Goal: Navigation & Orientation: Find specific page/section

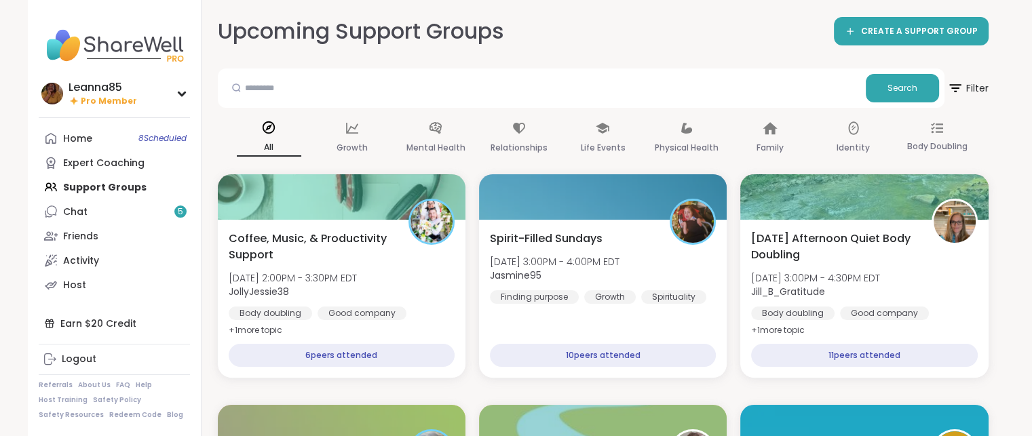
click at [125, 189] on div "Home 8 Scheduled Expert Coaching Support Groups Chat 5 Friends Activity Host" at bounding box center [114, 211] width 151 height 171
click at [123, 168] on div "Expert Coaching" at bounding box center [103, 164] width 81 height 14
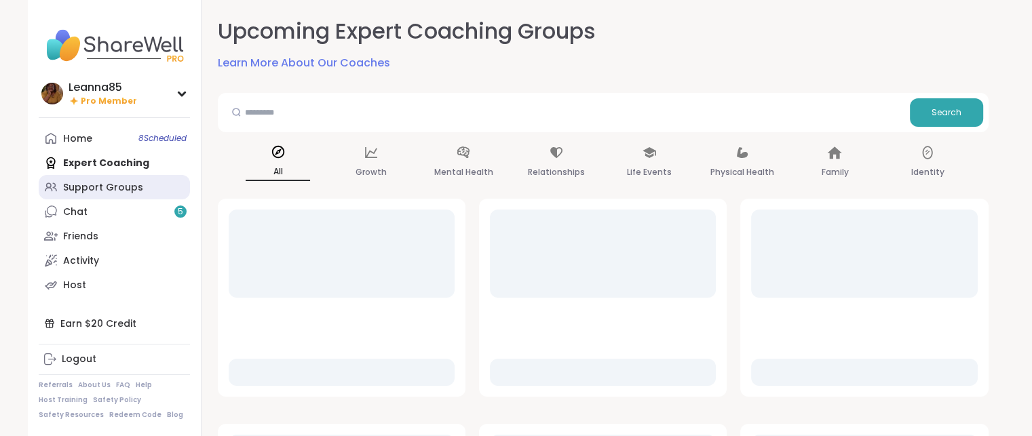
click at [123, 188] on div "Support Groups" at bounding box center [103, 188] width 80 height 14
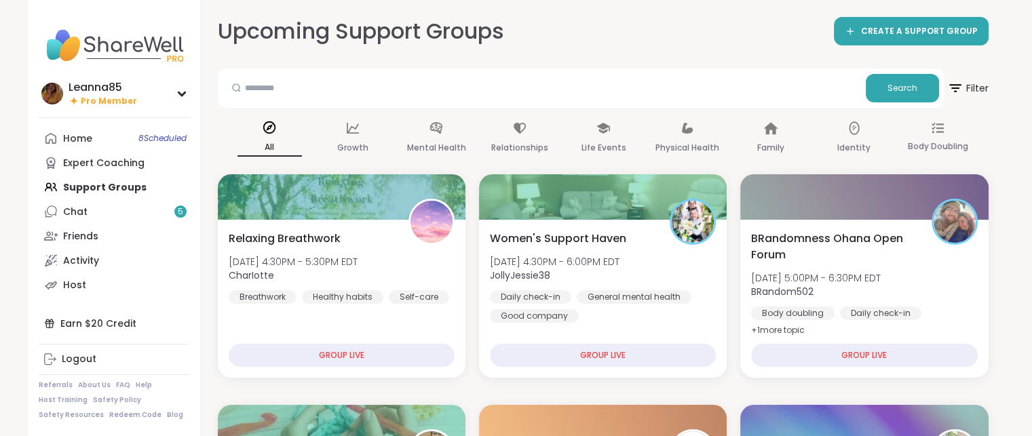
drag, startPoint x: 454, startPoint y: 196, endPoint x: 386, endPoint y: 152, distance: 80.9
click at [386, 152] on div "All Growth Mental Health Relationships Life Events Physical Health Family Ident…" at bounding box center [603, 138] width 771 height 50
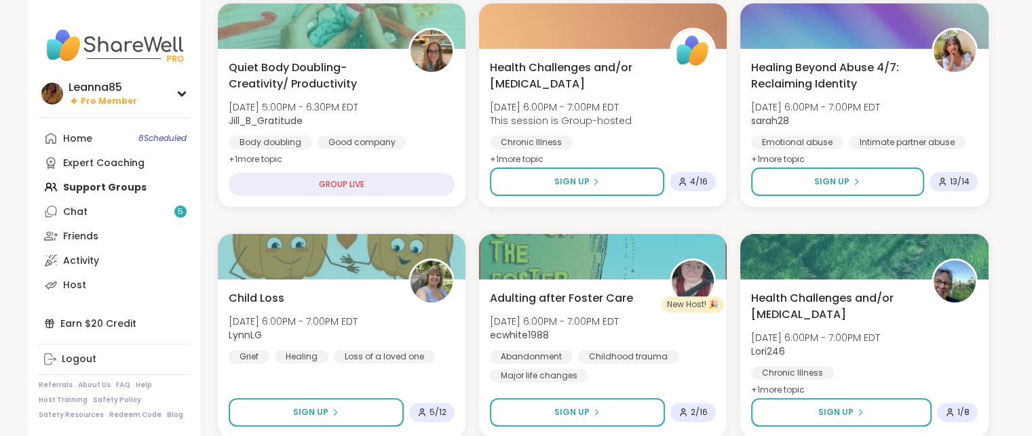
scroll to position [407, 0]
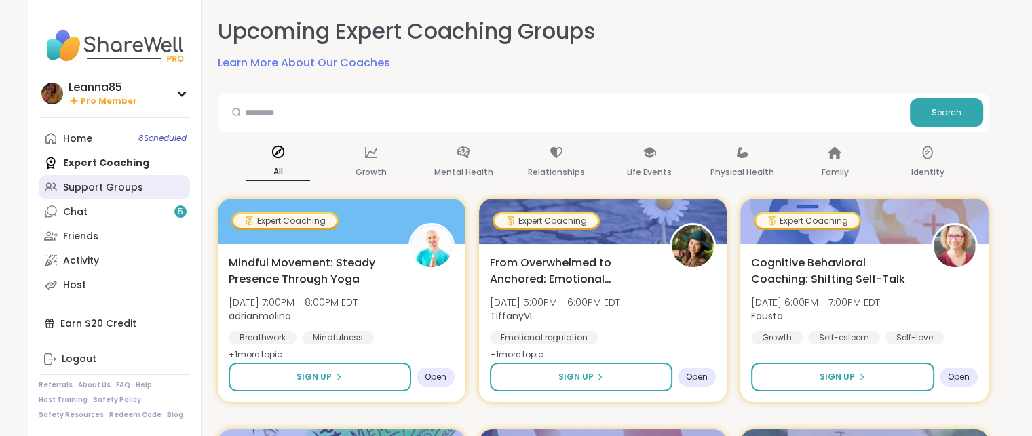
drag, startPoint x: 440, startPoint y: 162, endPoint x: 115, endPoint y: 187, distance: 325.9
click at [115, 187] on div "Support Groups" at bounding box center [103, 188] width 80 height 14
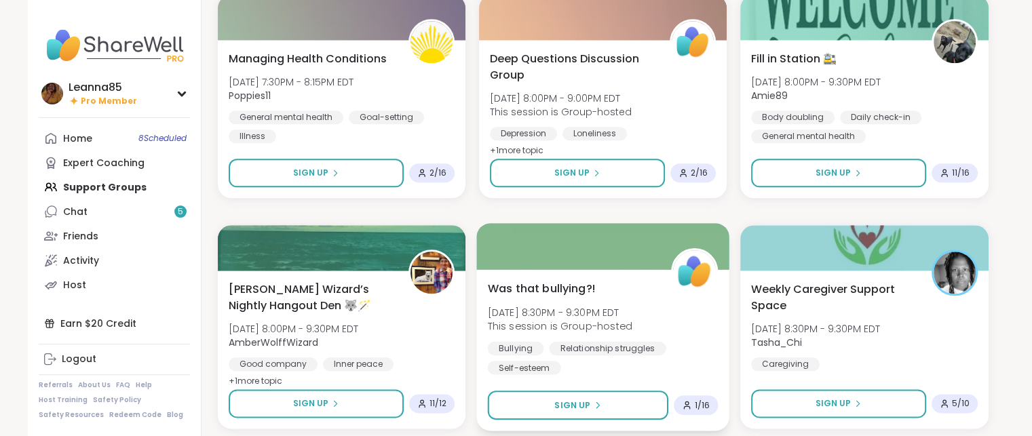
scroll to position [1560, 0]
